Goal: Transaction & Acquisition: Purchase product/service

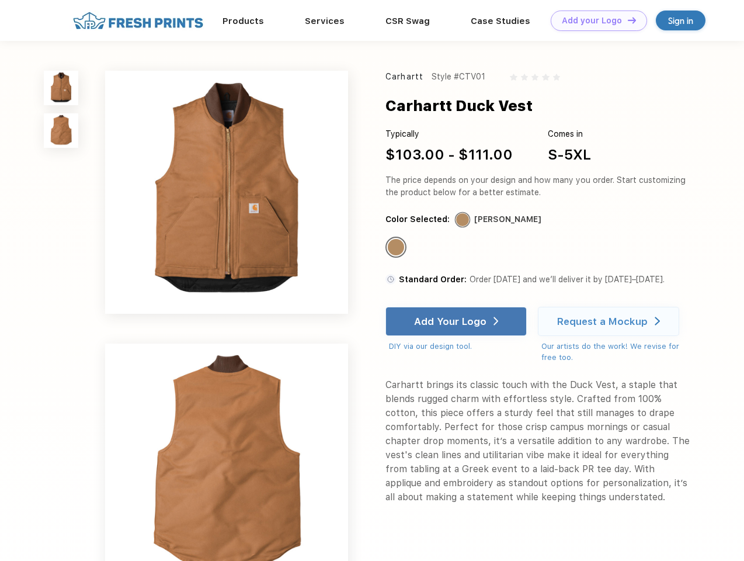
click at [595, 20] on link "Add your Logo Design Tool" at bounding box center [599, 21] width 96 height 20
click at [0, 0] on div "Design Tool" at bounding box center [0, 0] width 0 height 0
click at [627, 20] on link "Add your Logo Design Tool" at bounding box center [599, 21] width 96 height 20
click at [61, 88] on img at bounding box center [61, 88] width 34 height 34
click at [61, 131] on img at bounding box center [61, 130] width 34 height 34
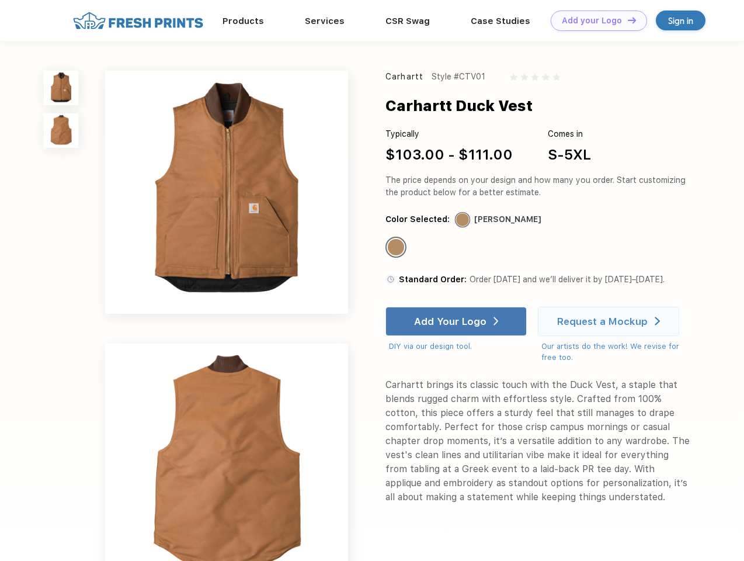
click at [397, 248] on div "Standard Color" at bounding box center [396, 247] width 16 height 16
click at [458, 321] on div "Add Your Logo" at bounding box center [450, 322] width 72 height 12
click at [611, 321] on div "Request a Mockup" at bounding box center [602, 322] width 91 height 12
